Goal: Task Accomplishment & Management: Use online tool/utility

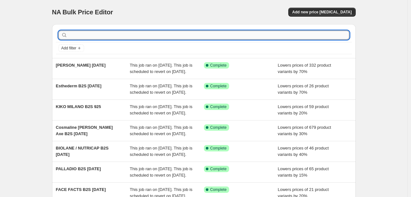
click at [91, 36] on input "text" at bounding box center [209, 35] width 280 height 9
type input "BIONNEX"
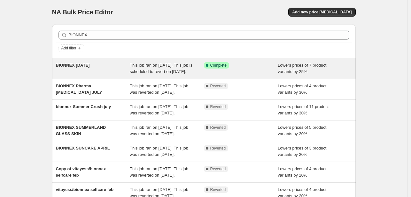
click at [119, 72] on div "BIONNEX [DATE]" at bounding box center [93, 68] width 74 height 13
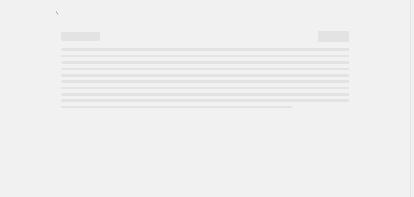
select select "percentage"
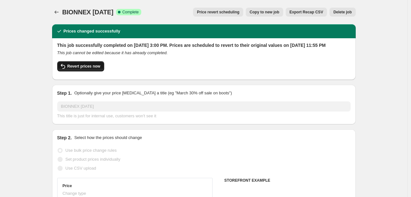
click at [90, 70] on button "Revert prices now" at bounding box center [80, 66] width 47 height 10
checkbox input "false"
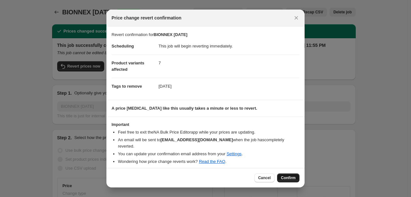
click at [292, 176] on span "Confirm" at bounding box center [288, 178] width 15 height 5
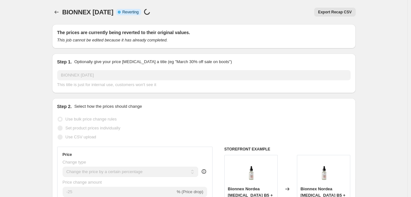
select select "percentage"
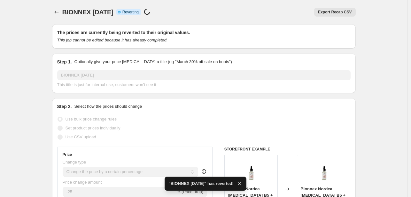
checkbox input "true"
